Goal: Transaction & Acquisition: Subscribe to service/newsletter

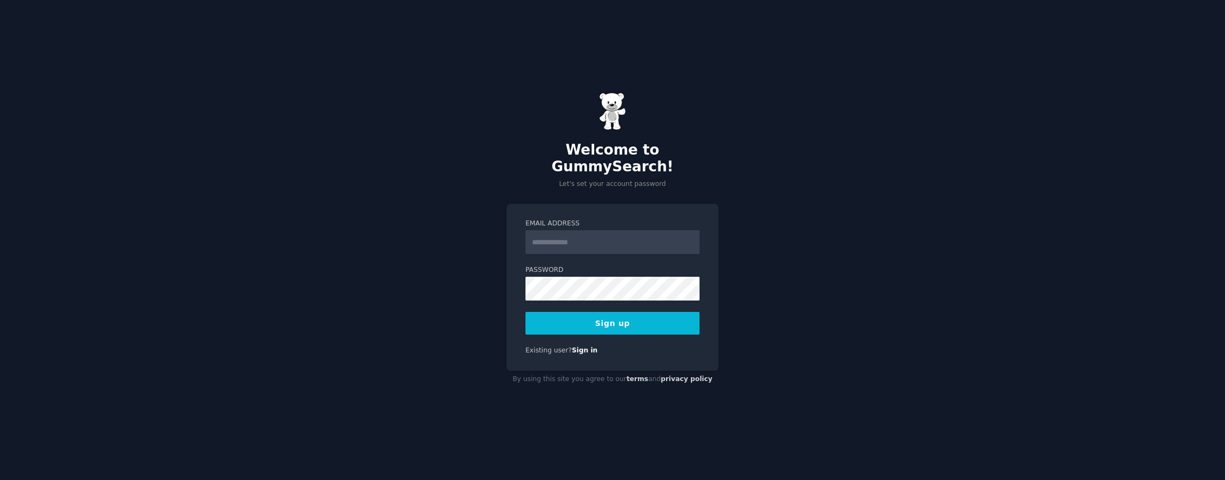
click at [584, 232] on input "Email Address" at bounding box center [613, 242] width 174 height 24
type input "**********"
click at [661, 326] on button "Sign up" at bounding box center [613, 323] width 174 height 23
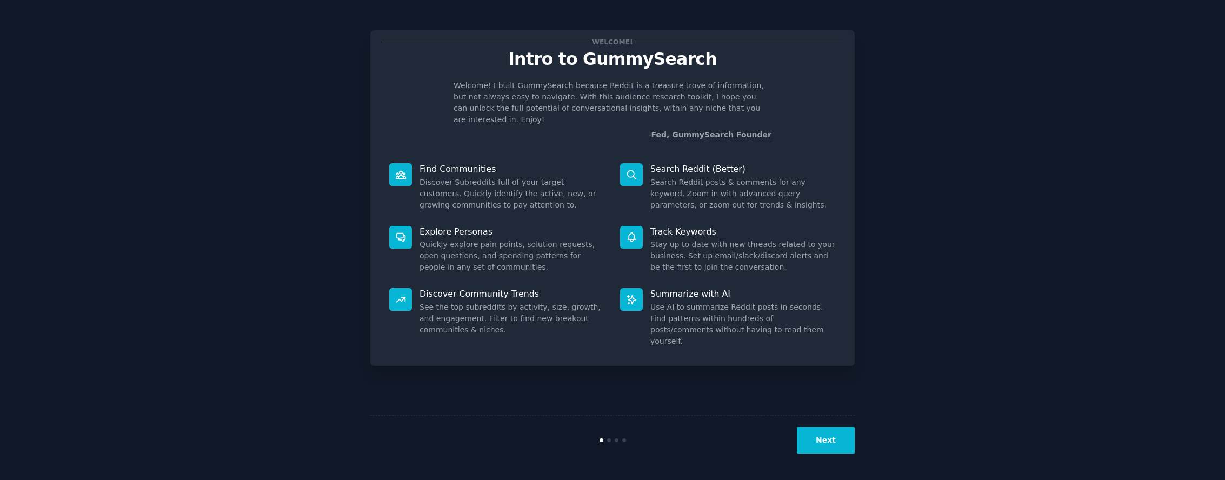
click at [822, 448] on button "Next" at bounding box center [826, 440] width 58 height 26
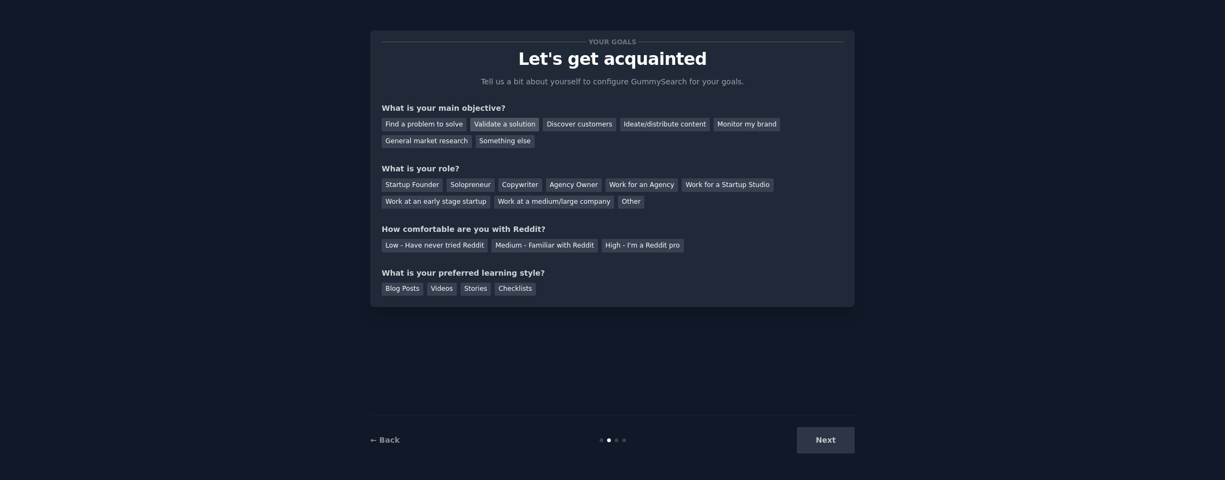
click at [514, 121] on div "Validate a solution" at bounding box center [504, 125] width 69 height 14
click at [594, 125] on div "Discover customers" at bounding box center [579, 125] width 73 height 14
click at [487, 129] on div "Validate a solution" at bounding box center [504, 125] width 69 height 14
click at [414, 128] on div "Find a problem to solve" at bounding box center [424, 125] width 85 height 14
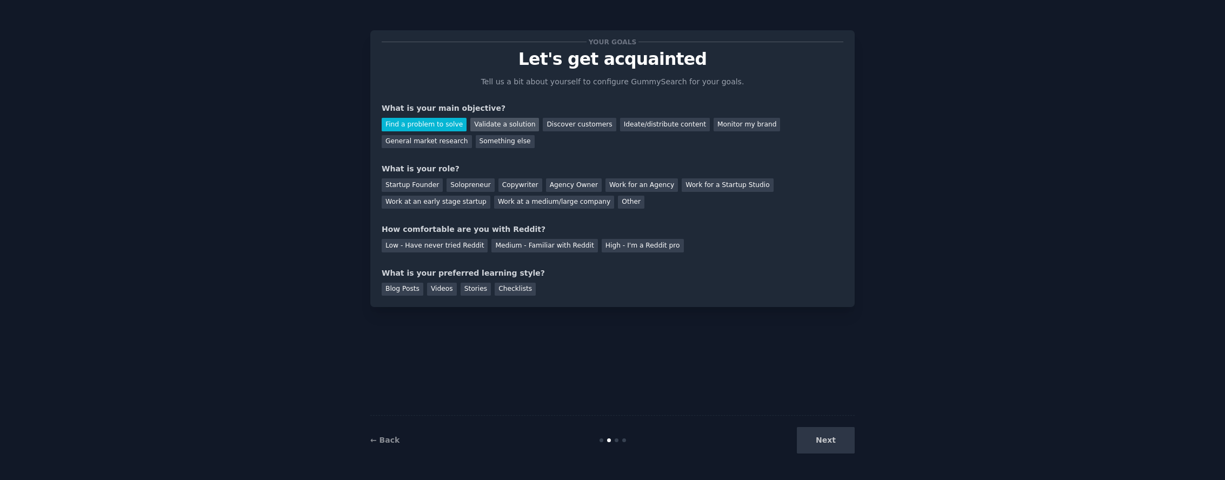
click at [479, 128] on div "Validate a solution" at bounding box center [504, 125] width 69 height 14
click at [427, 184] on div "Startup Founder" at bounding box center [412, 185] width 61 height 14
click at [426, 250] on div "Low - Have never tried Reddit" at bounding box center [435, 246] width 106 height 14
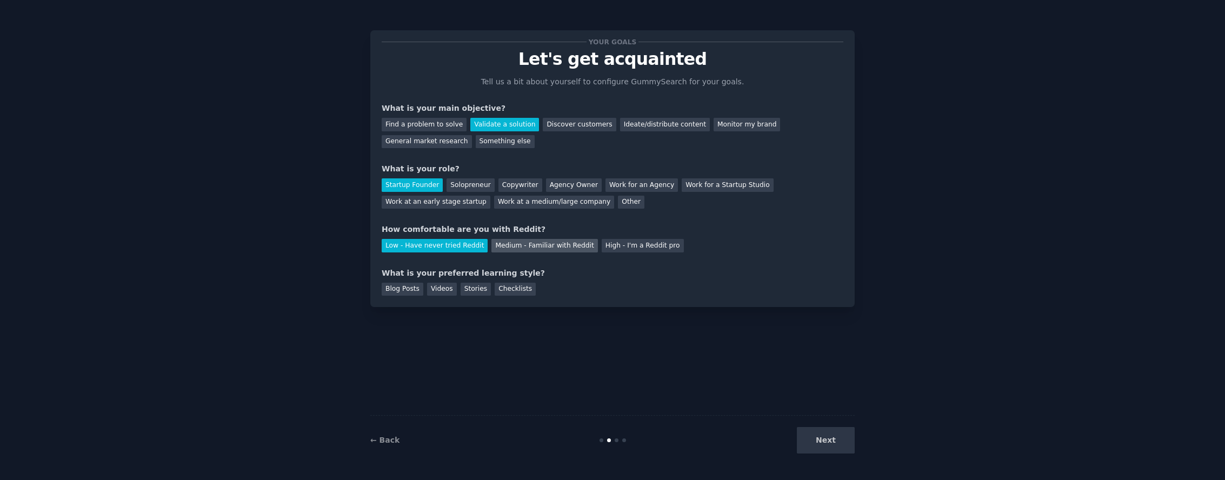
click at [519, 249] on div "Medium - Familiar with Reddit" at bounding box center [545, 246] width 106 height 14
click at [408, 292] on div "Blog Posts" at bounding box center [403, 290] width 42 height 14
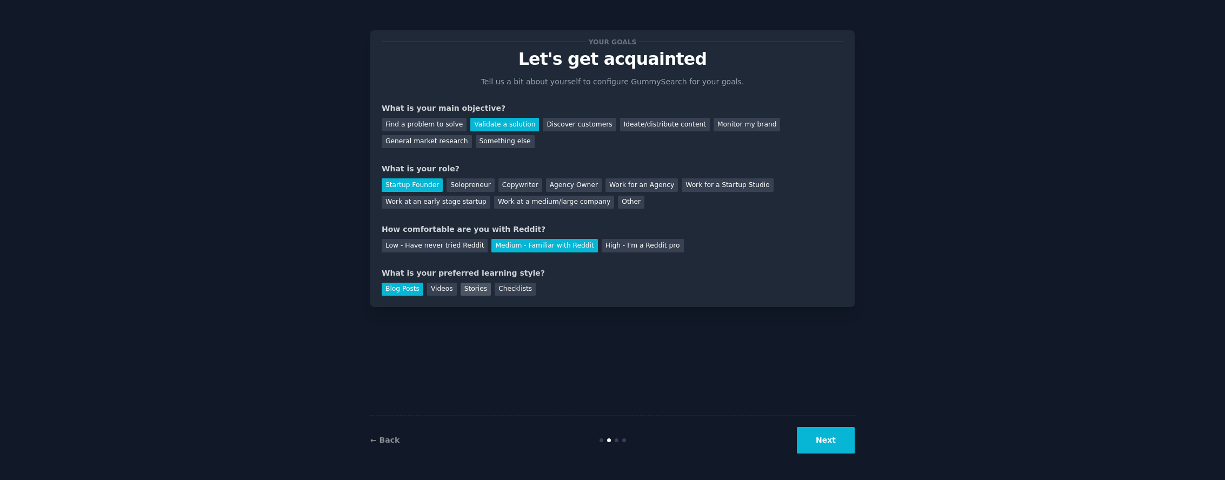
click at [464, 291] on div "Stories" at bounding box center [476, 290] width 30 height 14
click at [844, 460] on div "← Back Next" at bounding box center [612, 440] width 485 height 50
click at [839, 449] on button "Next" at bounding box center [826, 440] width 58 height 26
click at [837, 433] on button "Next" at bounding box center [826, 440] width 58 height 26
click at [510, 122] on div "Validate a solution" at bounding box center [504, 125] width 69 height 14
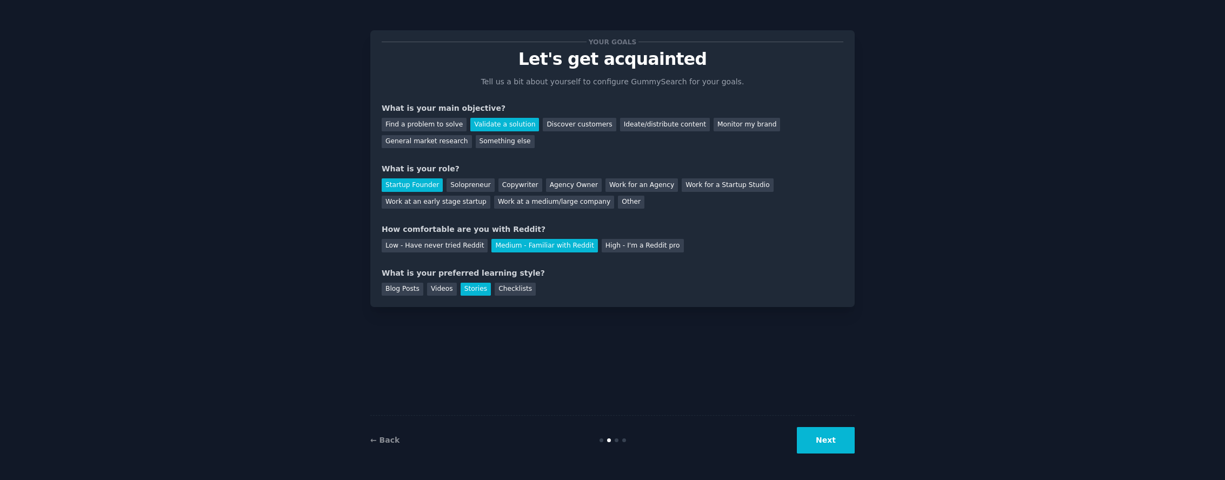
click at [411, 296] on div "Your goals Let's get acquainted Tell us a bit about yourself to configure Gummy…" at bounding box center [612, 168] width 485 height 277
click at [412, 294] on div "Blog Posts" at bounding box center [403, 290] width 42 height 14
click at [819, 451] on button "Next" at bounding box center [826, 440] width 58 height 26
click at [617, 443] on div "← Back Next" at bounding box center [612, 440] width 485 height 50
click at [625, 444] on div "← Back Next" at bounding box center [612, 440] width 485 height 50
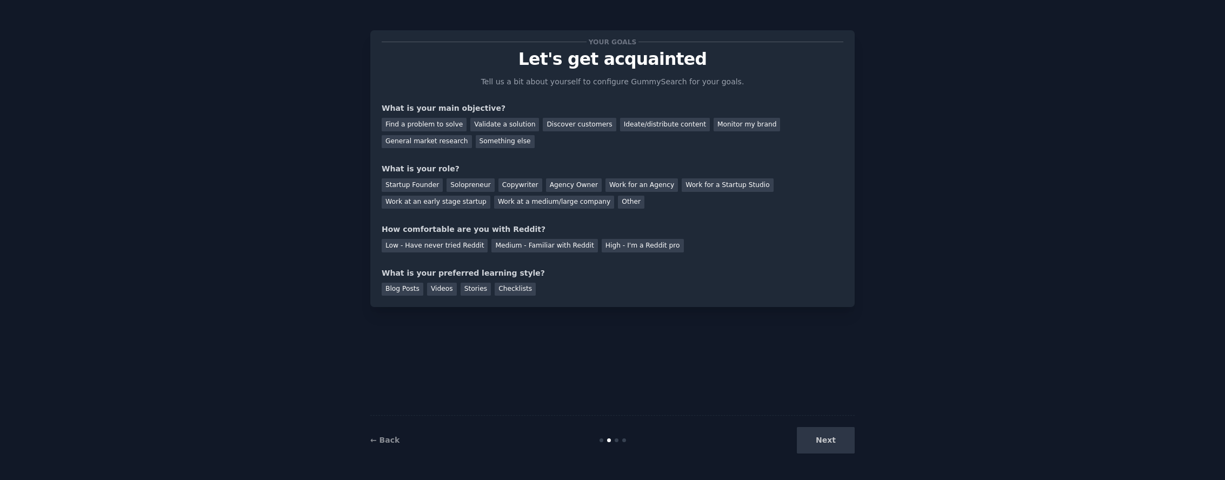
click at [819, 442] on div "Next" at bounding box center [774, 440] width 162 height 26
click at [515, 247] on div "Medium - Familiar with Reddit" at bounding box center [545, 246] width 106 height 14
click at [815, 442] on div "Next" at bounding box center [774, 440] width 162 height 26
click at [516, 128] on div "Validate a solution" at bounding box center [504, 125] width 69 height 14
click at [427, 185] on div "Startup Founder" at bounding box center [412, 185] width 61 height 14
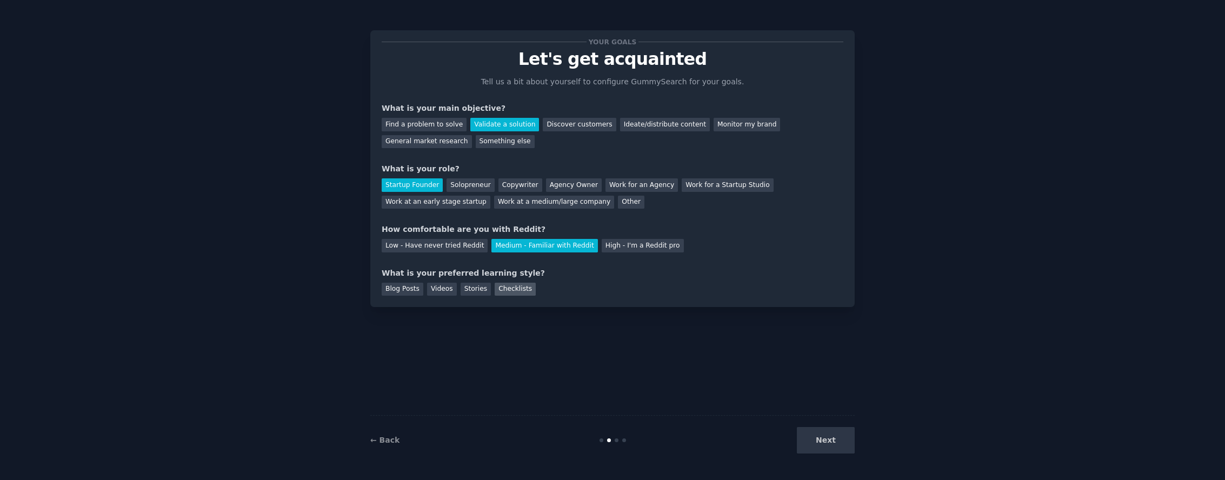
click at [523, 286] on div "Checklists" at bounding box center [515, 290] width 41 height 14
click at [822, 441] on button "Next" at bounding box center [826, 440] width 58 height 26
click at [845, 433] on button "Next" at bounding box center [826, 440] width 58 height 26
click at [386, 442] on link "← Back" at bounding box center [384, 440] width 29 height 9
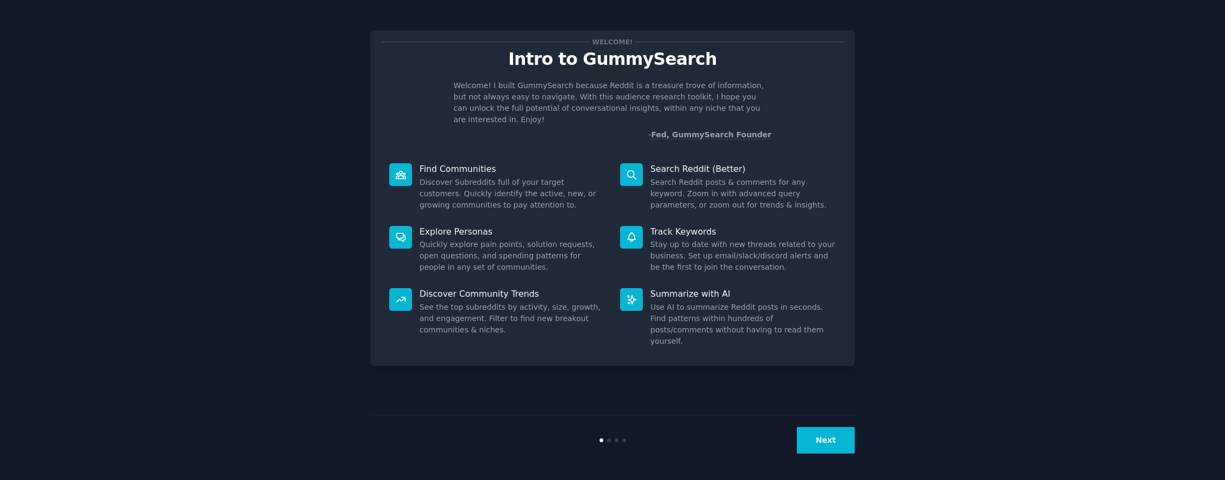
click at [845, 441] on button "Next" at bounding box center [826, 440] width 58 height 26
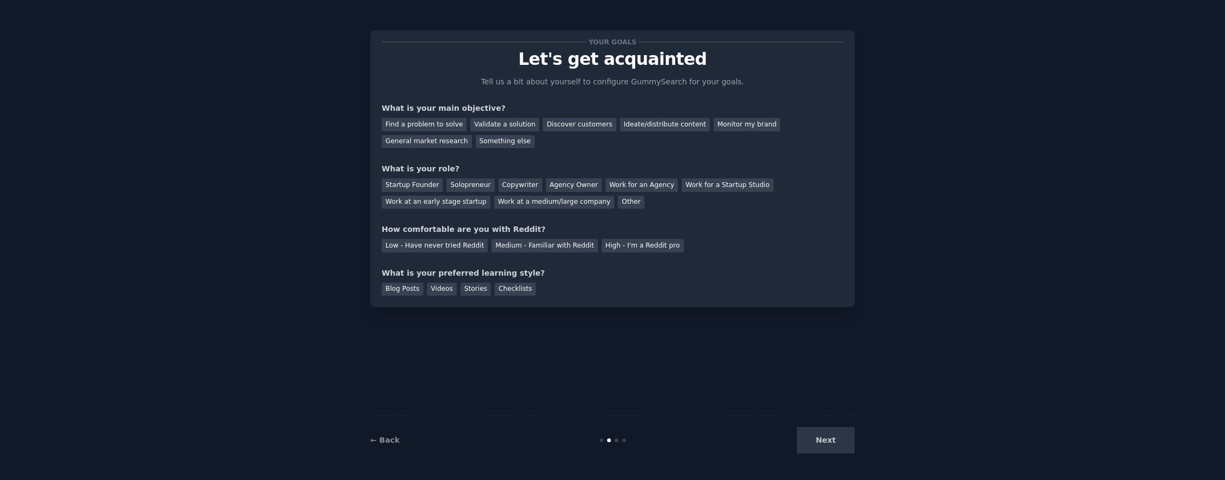
click at [845, 441] on div "Next" at bounding box center [774, 440] width 162 height 26
click at [402, 116] on div "Find a problem to solve Validate a solution Discover customers Ideate/distribut…" at bounding box center [613, 131] width 462 height 34
drag, startPoint x: 528, startPoint y: 128, endPoint x: 511, endPoint y: 128, distance: 16.8
click at [527, 128] on div "Validate a solution" at bounding box center [504, 125] width 69 height 14
click at [415, 187] on div "Startup Founder" at bounding box center [412, 185] width 61 height 14
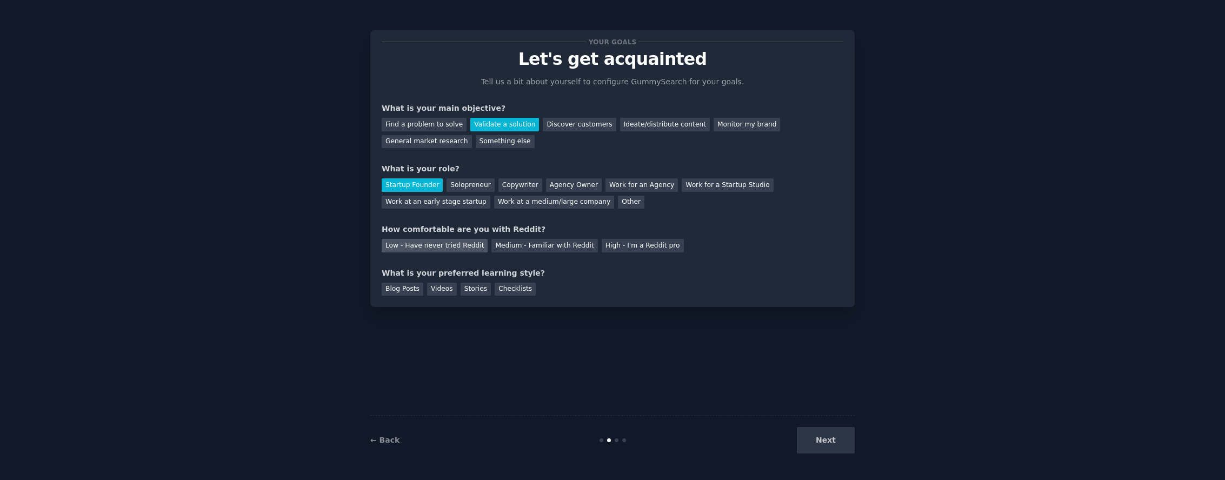
click at [408, 251] on div "Low - Have never tried Reddit" at bounding box center [435, 246] width 106 height 14
click at [407, 288] on div "Blog Posts" at bounding box center [403, 290] width 42 height 14
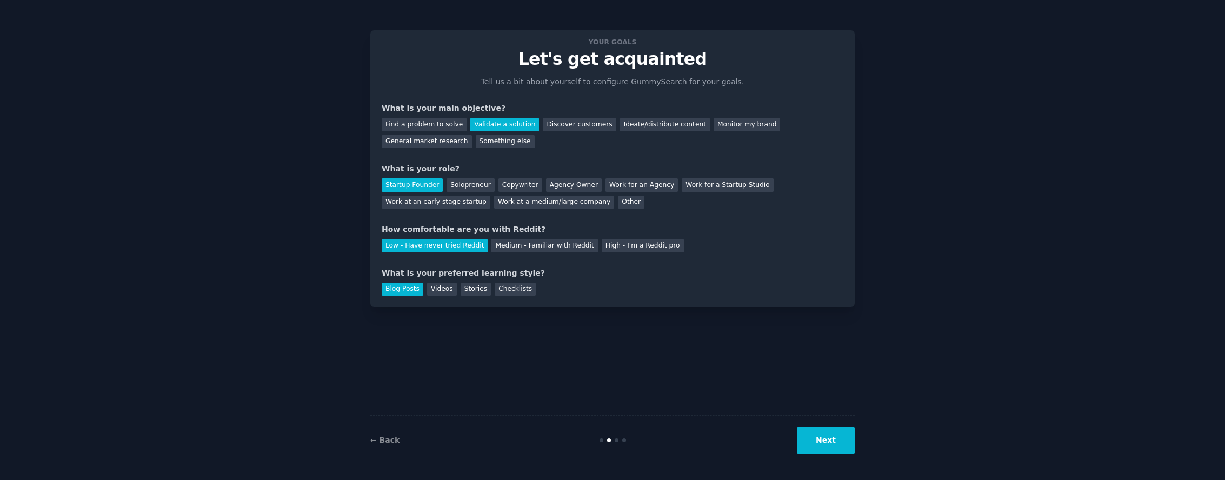
click at [833, 444] on button "Next" at bounding box center [826, 440] width 58 height 26
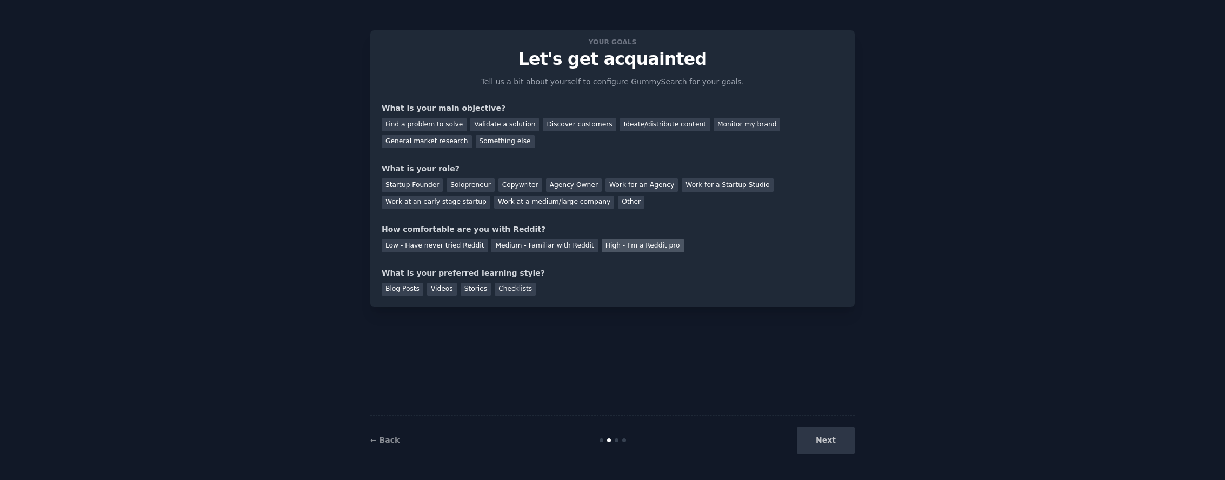
click at [645, 248] on div "High - I'm a Reddit pro" at bounding box center [643, 246] width 82 height 14
click at [550, 251] on div "Medium - Familiar with Reddit" at bounding box center [545, 246] width 106 height 14
click at [421, 184] on div "Startup Founder" at bounding box center [412, 185] width 61 height 14
click at [446, 118] on div "Find a problem to solve" at bounding box center [424, 125] width 85 height 14
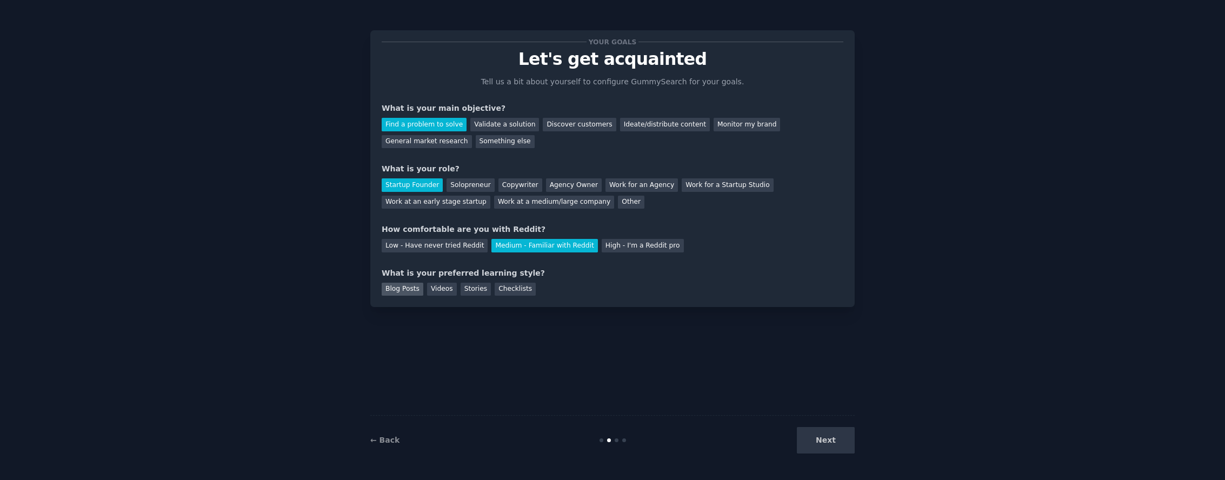
click at [415, 293] on div "Blog Posts" at bounding box center [403, 290] width 42 height 14
click at [845, 447] on button "Next" at bounding box center [826, 440] width 58 height 26
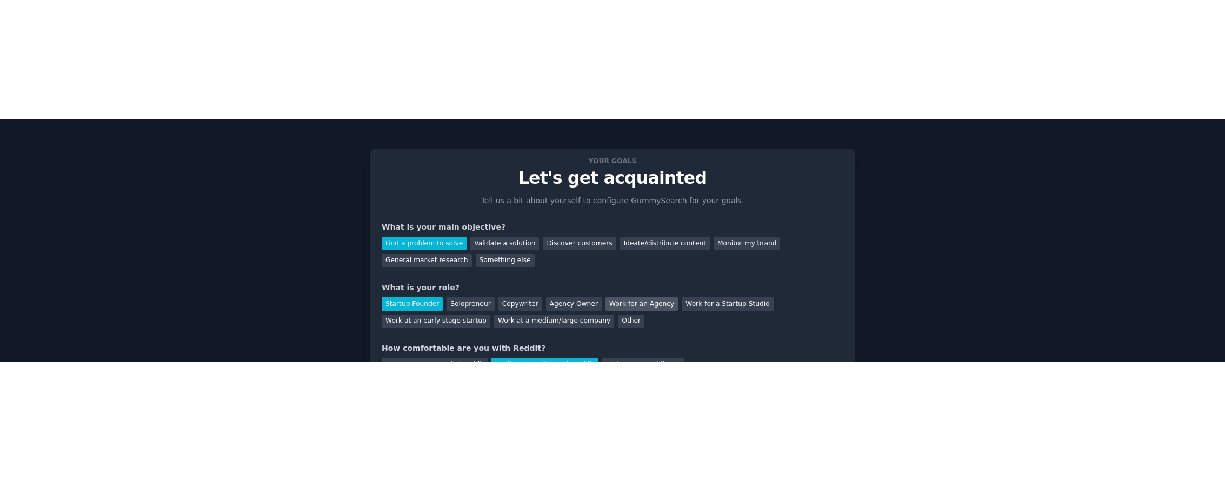
scroll to position [144, 0]
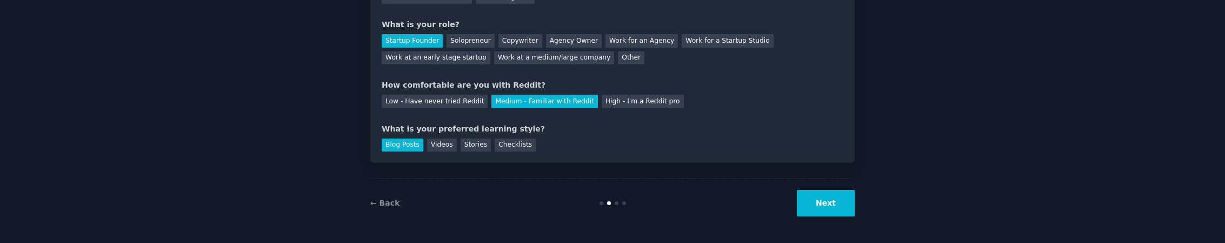
click at [837, 198] on button "Next" at bounding box center [826, 203] width 58 height 26
click at [818, 212] on button "Next" at bounding box center [826, 203] width 58 height 26
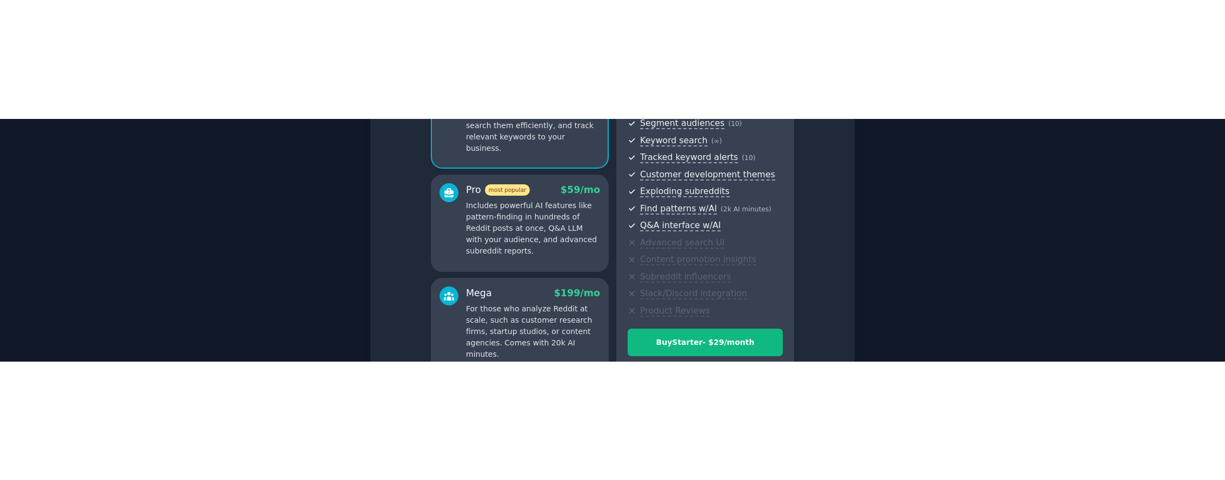
scroll to position [23, 0]
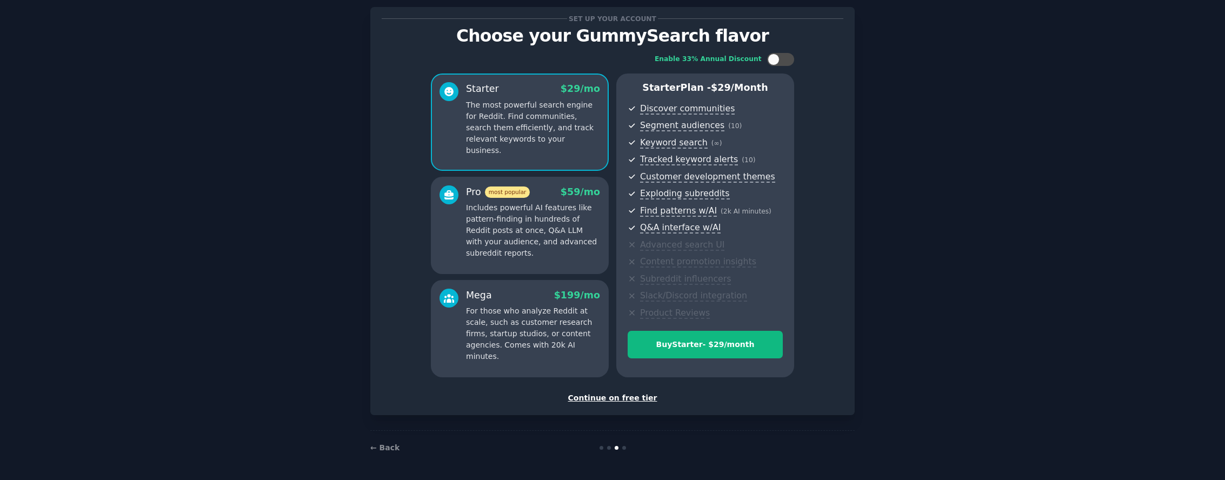
click at [615, 399] on div "Continue on free tier" at bounding box center [613, 398] width 462 height 11
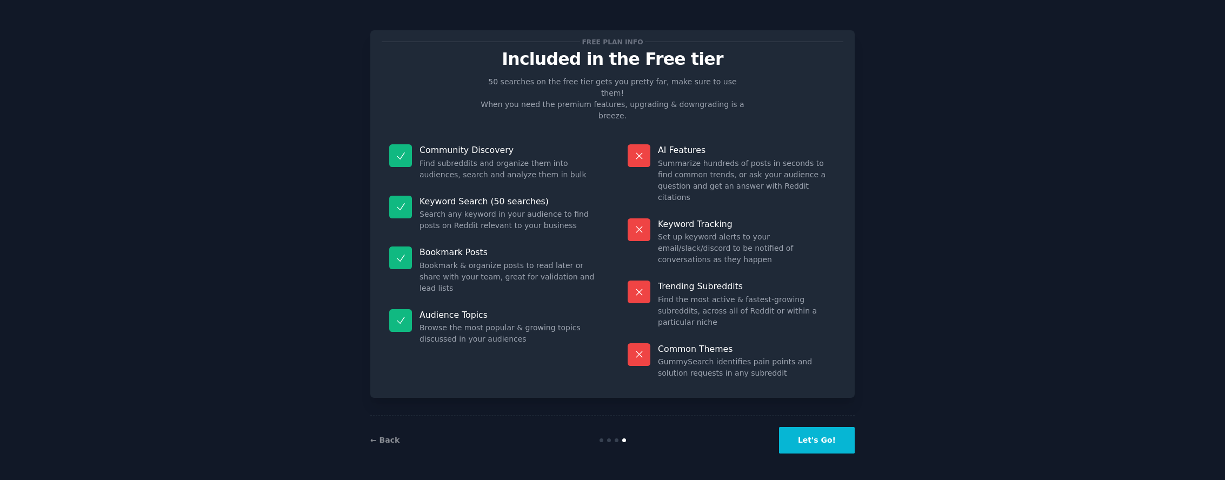
click at [815, 434] on button "Let's Go!" at bounding box center [817, 440] width 76 height 26
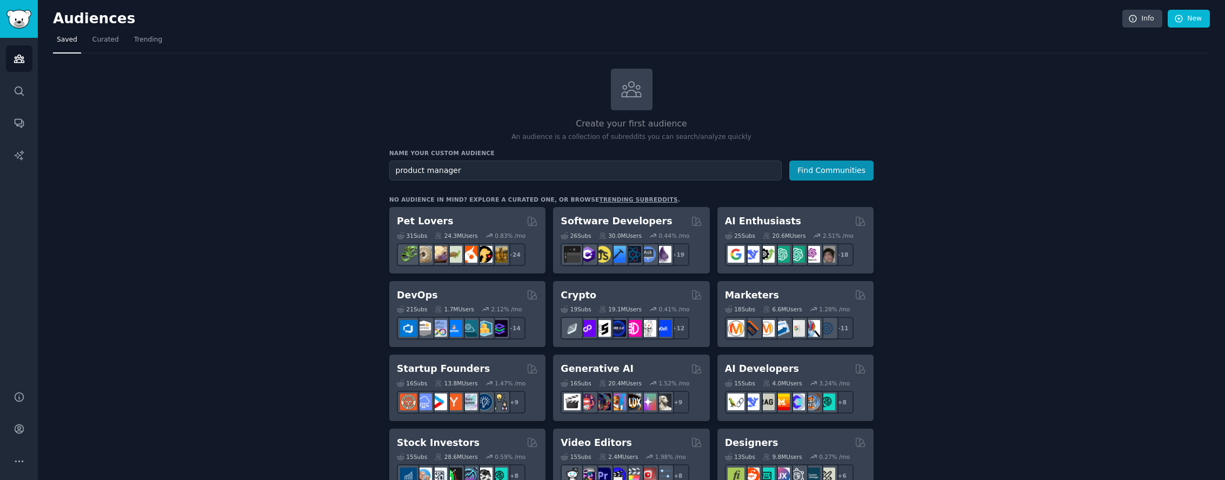
type input "product manager"
click at [789, 161] on button "Find Communities" at bounding box center [831, 171] width 84 height 20
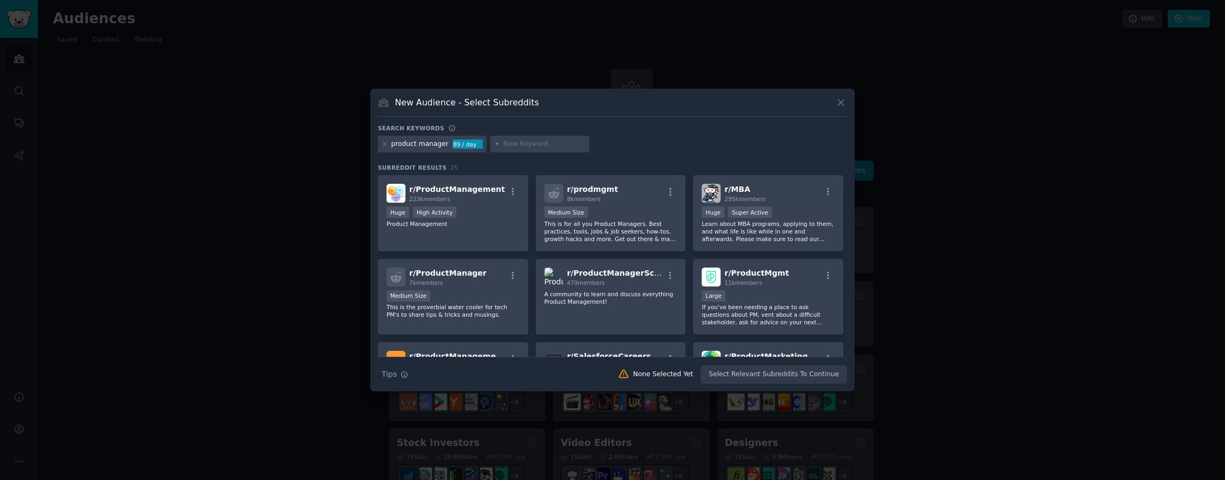
click at [529, 137] on div at bounding box center [539, 144] width 99 height 17
click at [534, 145] on input "text" at bounding box center [544, 145] width 82 height 10
click at [678, 136] on div "product manager 89 / day" at bounding box center [612, 146] width 469 height 21
click at [844, 103] on icon at bounding box center [840, 102] width 11 height 11
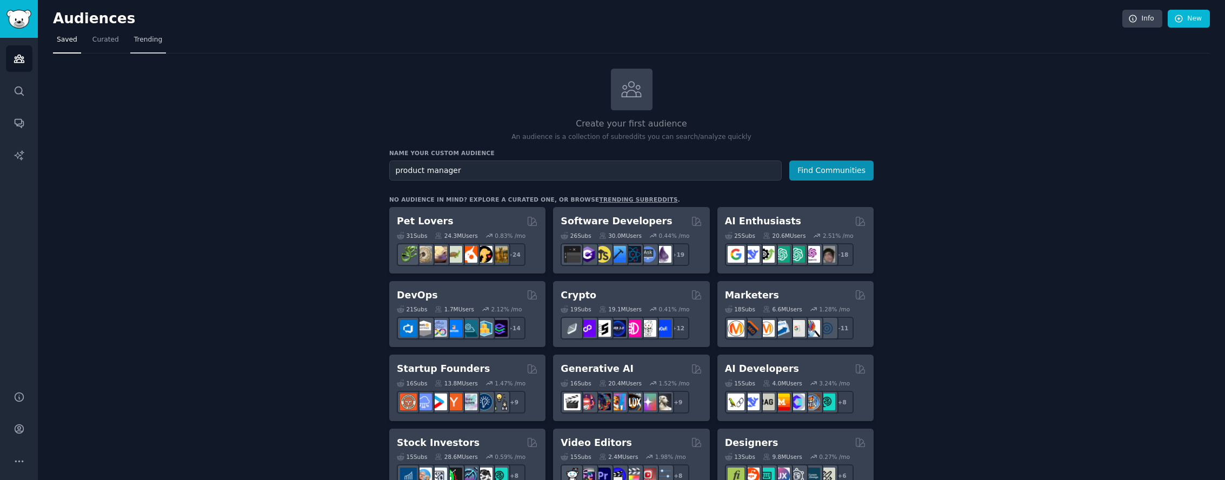
click at [161, 48] on link "Trending" at bounding box center [148, 42] width 36 height 22
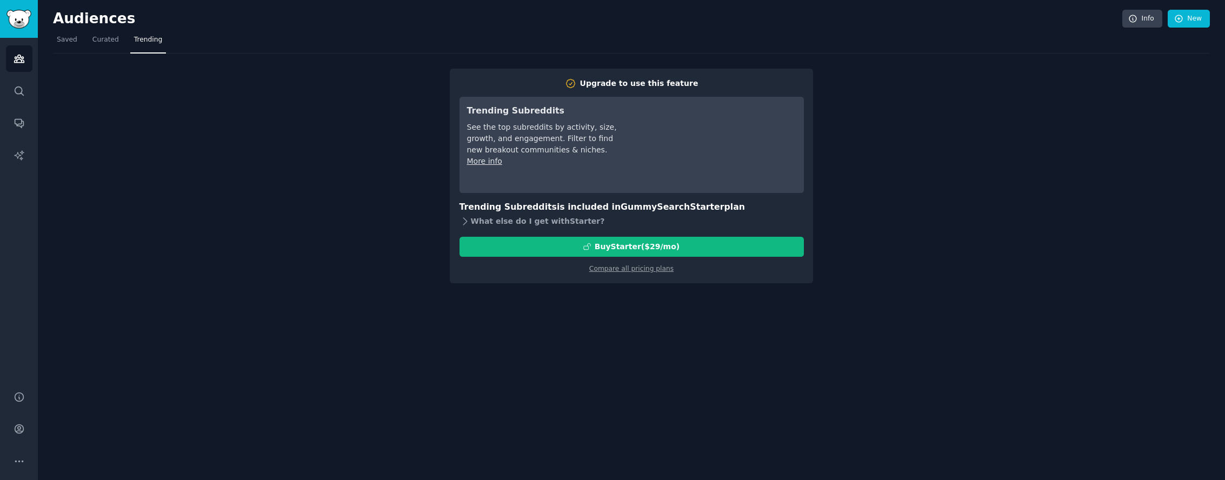
click at [461, 223] on icon at bounding box center [465, 221] width 11 height 11
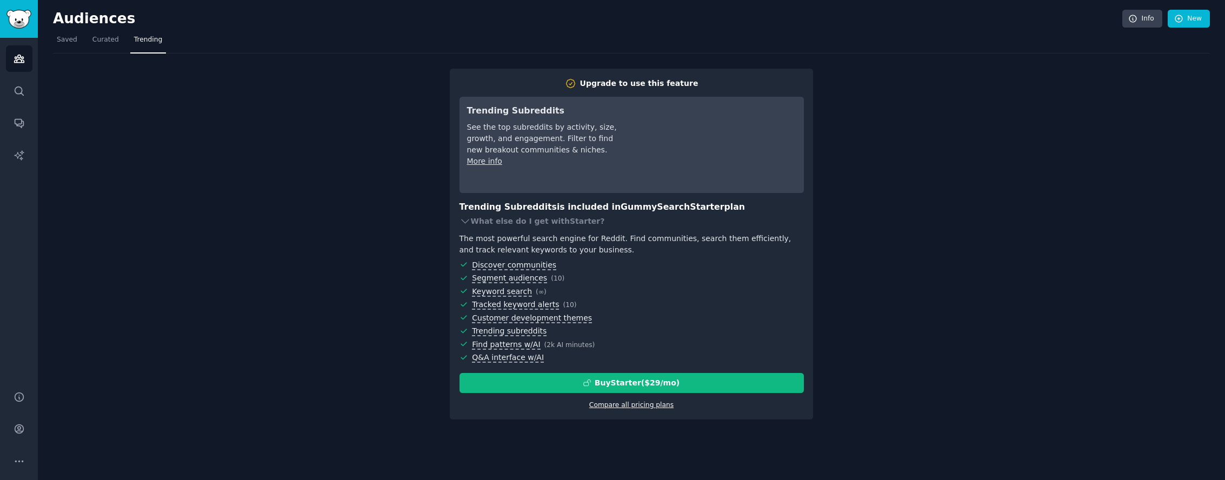
click at [638, 404] on link "Compare all pricing plans" at bounding box center [631, 405] width 84 height 8
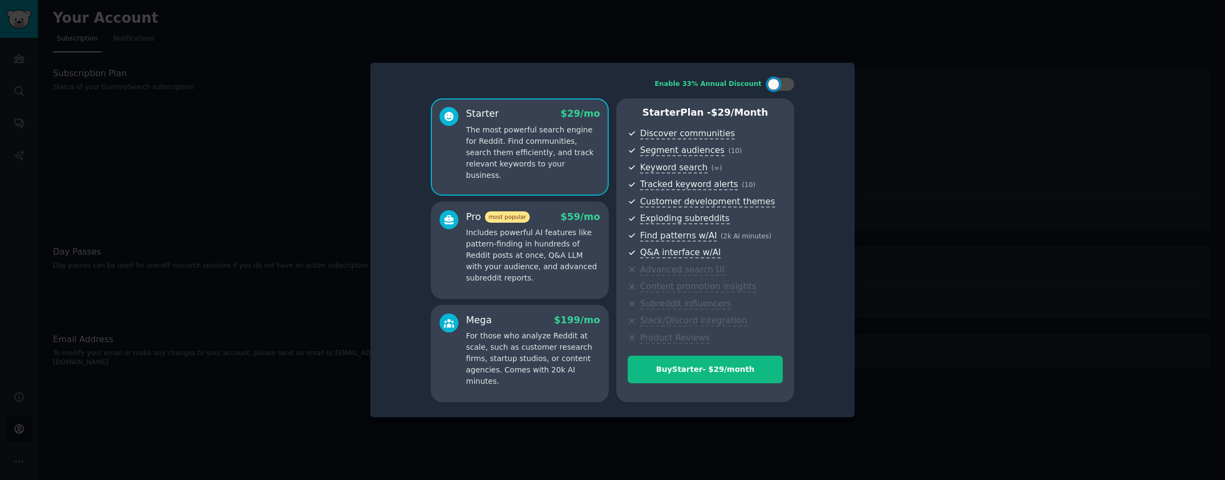
click at [532, 288] on div "Pro most popular $ 59 /mo Includes powerful AI features like pattern-finding in…" at bounding box center [520, 250] width 178 height 97
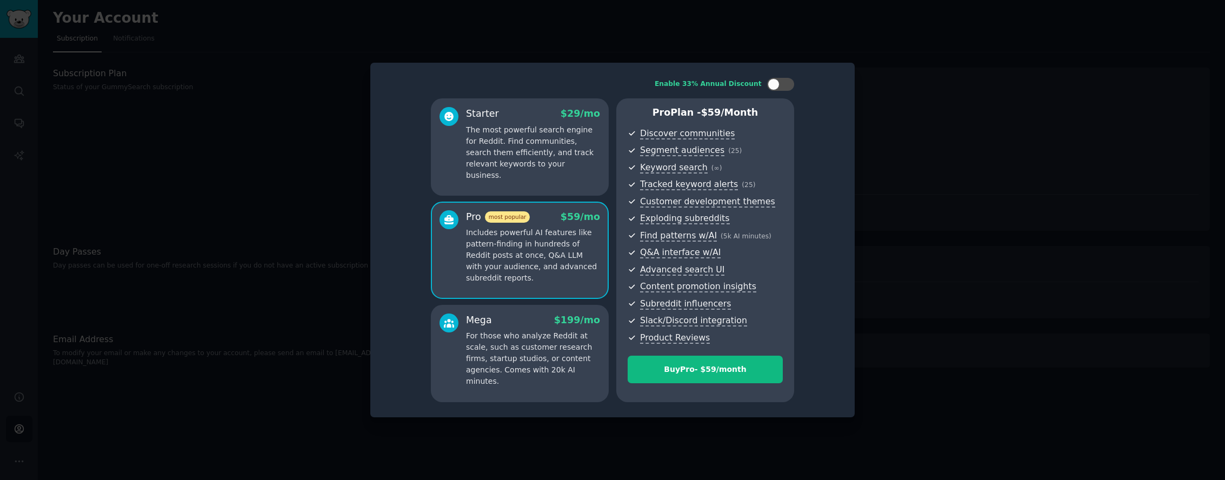
click at [534, 329] on div "Mega $ 199 /mo For those who analyze Reddit at scale, such as customer research…" at bounding box center [533, 351] width 134 height 74
click at [516, 128] on p "The most powerful search engine for Reddit. Find communities, search them effic…" at bounding box center [533, 152] width 134 height 57
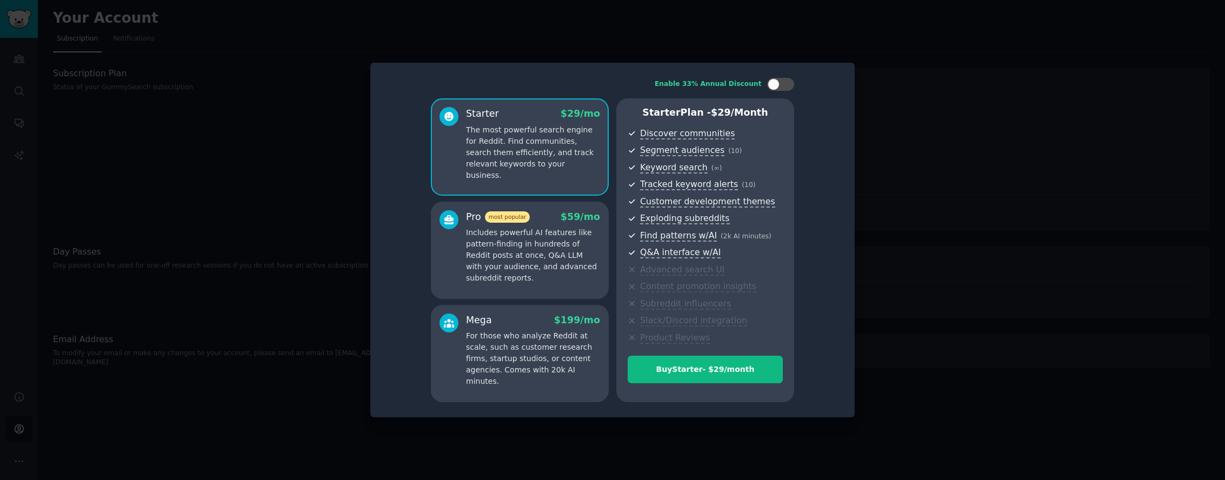
click at [508, 213] on span "most popular" at bounding box center [507, 216] width 45 height 11
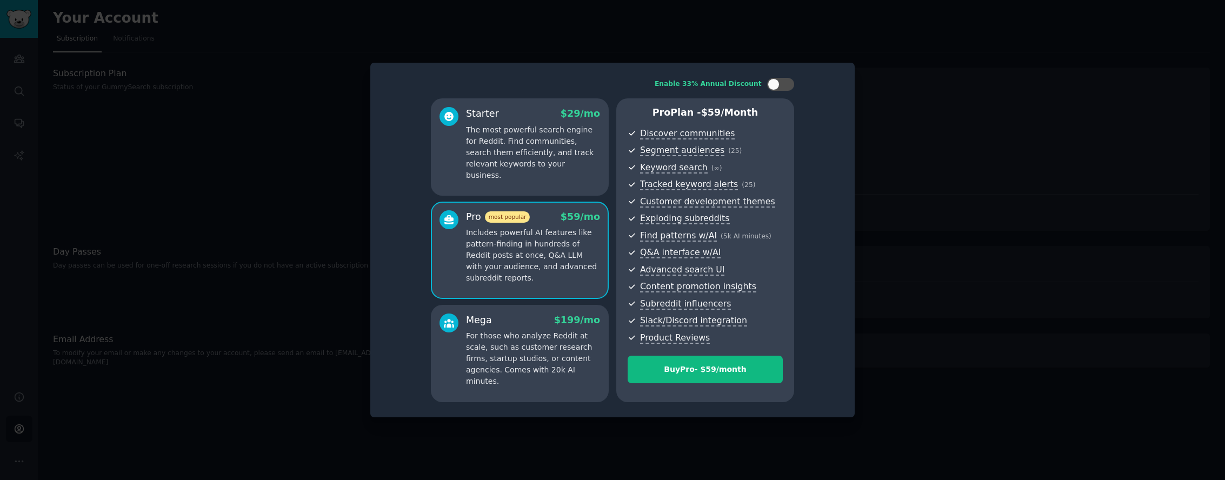
click at [488, 348] on p "For those who analyze Reddit at scale, such as customer research firms, startup…" at bounding box center [533, 358] width 134 height 57
click at [488, 250] on p "Includes powerful AI features like pattern-finding in hundreds of Reddit posts …" at bounding box center [533, 255] width 134 height 57
click at [788, 83] on div at bounding box center [786, 84] width 5 height 5
checkbox input "true"
click at [556, 158] on p "The most powerful search engine for Reddit. Find communities, search them effic…" at bounding box center [533, 152] width 134 height 57
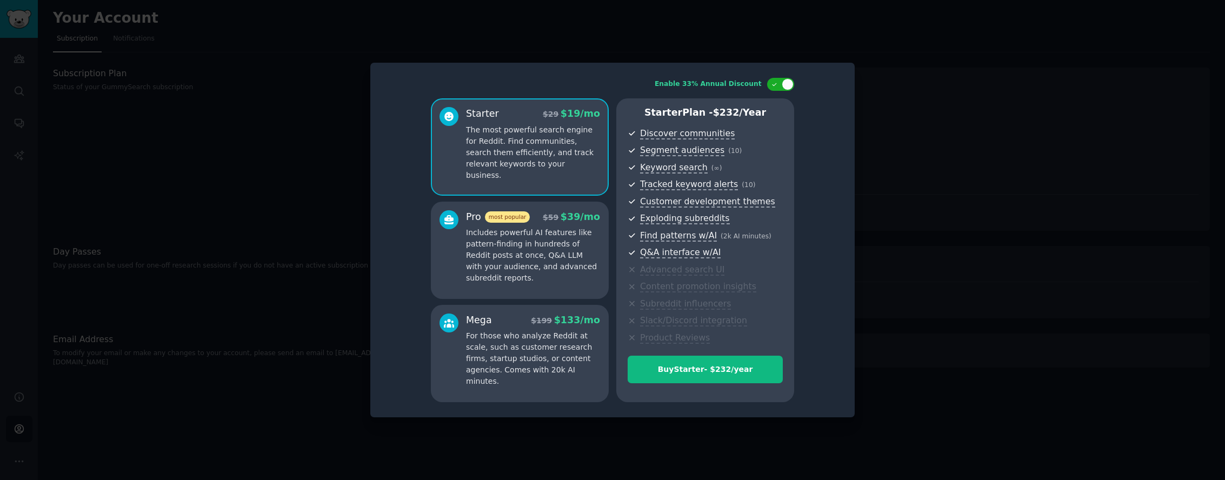
click at [312, 134] on div at bounding box center [612, 240] width 1225 height 480
